Goal: Share content

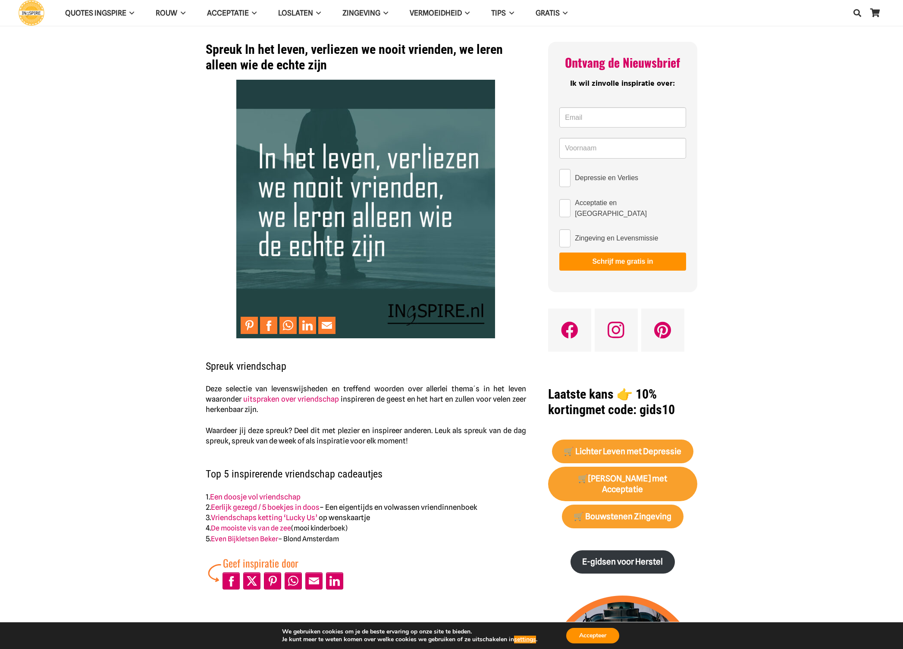
scroll to position [8, 0]
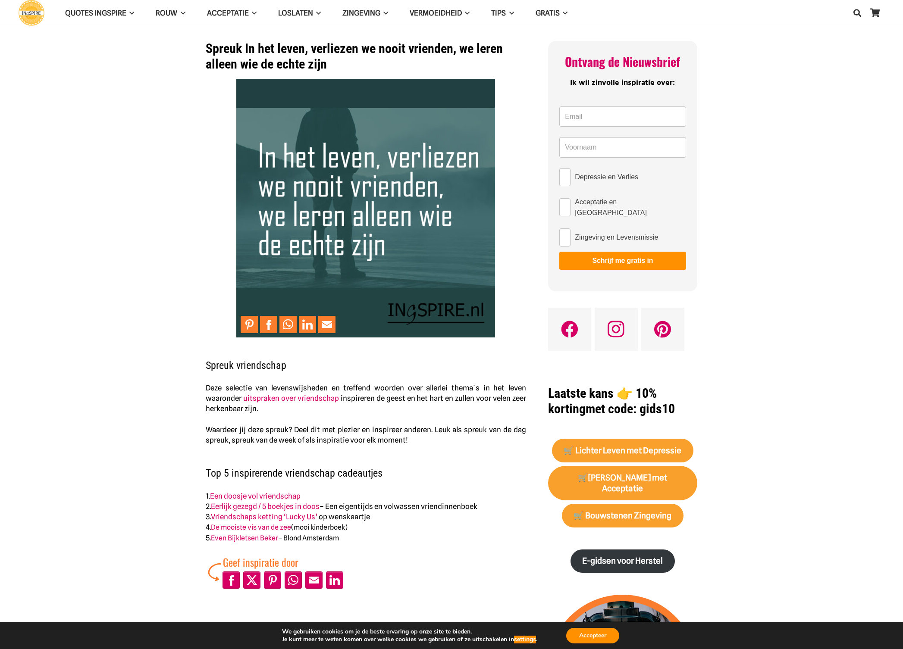
click at [373, 156] on img at bounding box center [365, 208] width 259 height 259
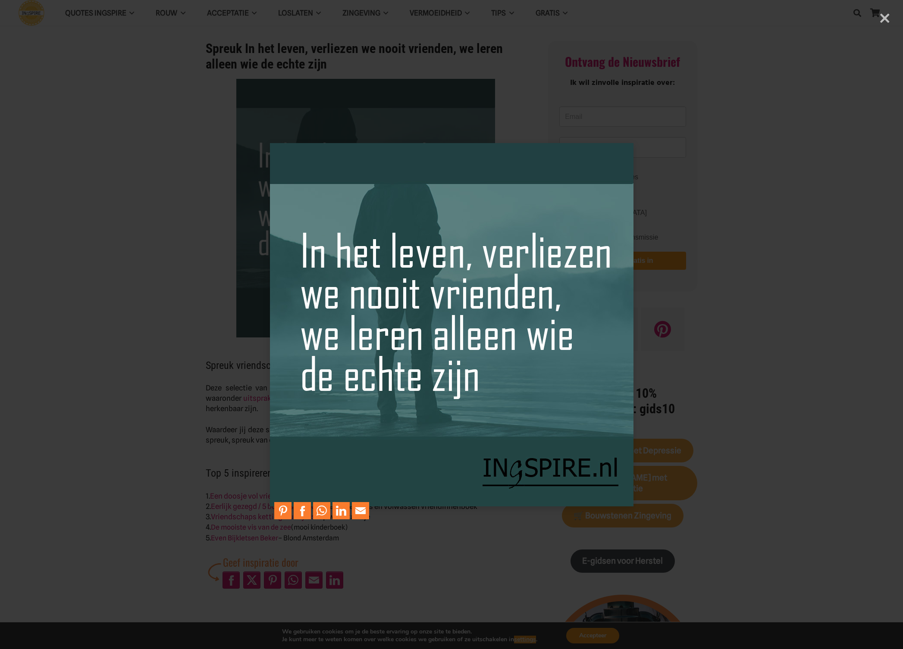
click at [530, 347] on img at bounding box center [451, 325] width 363 height 398
click at [885, 17] on div "× Loading..." at bounding box center [451, 324] width 903 height 649
